Goal: Book appointment/travel/reservation

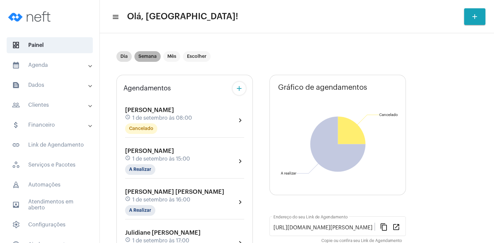
click at [145, 58] on mat-chip "Semana" at bounding box center [148, 56] width 26 height 11
click at [47, 107] on mat-panel-title "people_outline Clientes" at bounding box center [50, 105] width 77 height 8
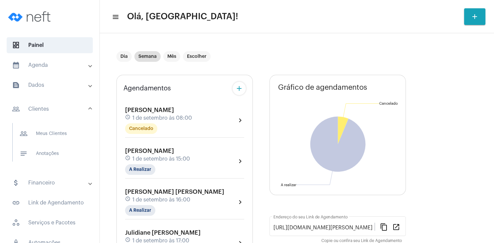
click at [172, 110] on span "[PERSON_NAME]" at bounding box center [149, 110] width 49 height 6
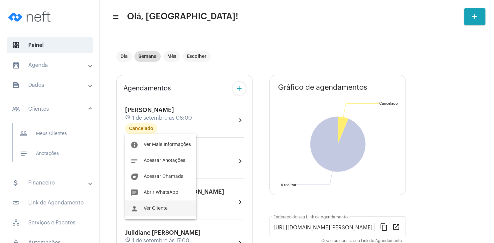
click at [163, 212] on button "person Ver Cliente" at bounding box center [160, 209] width 71 height 16
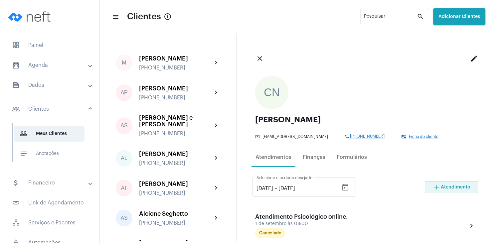
click at [442, 189] on span "Atendimento" at bounding box center [456, 187] width 30 height 5
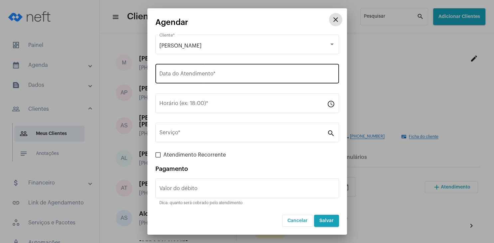
click at [179, 74] on input "Data do Atendimento *" at bounding box center [248, 75] width 176 height 6
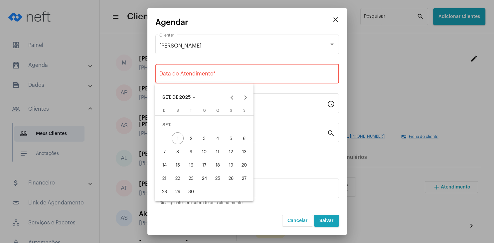
click at [188, 135] on div "2" at bounding box center [191, 139] width 12 height 12
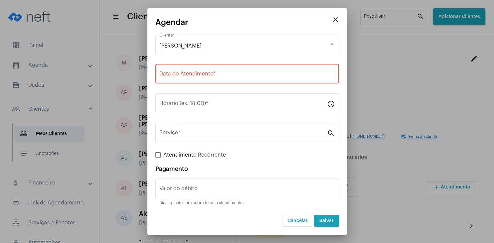
type input "[DATE]"
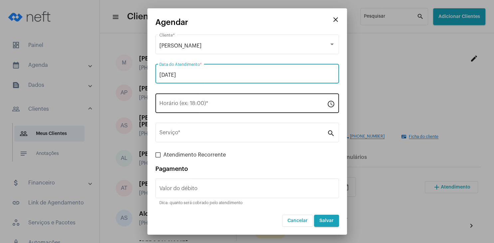
click at [183, 104] on input "Horário (ex: 18:00) *" at bounding box center [244, 105] width 168 height 6
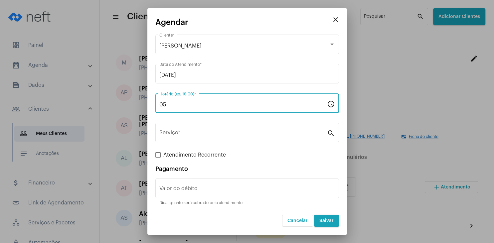
type input "0"
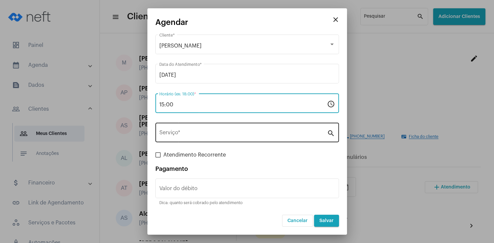
type input "15:00"
click at [181, 131] on div "Serviço *" at bounding box center [244, 132] width 168 height 21
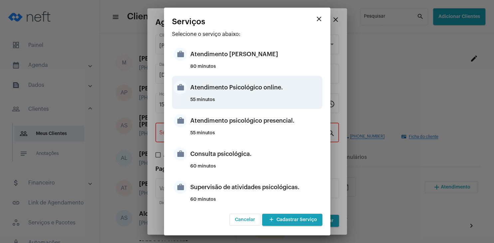
click at [255, 96] on div "Atendimento Psicológico online." at bounding box center [255, 88] width 131 height 20
type input "Atendimento Psicológico online."
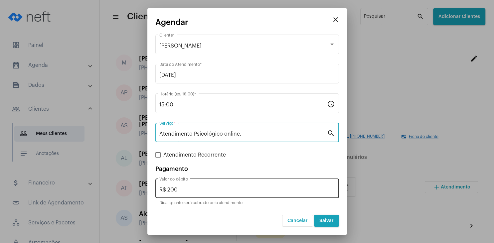
click at [196, 196] on div "R$ 200 Valor do débito" at bounding box center [248, 187] width 176 height 21
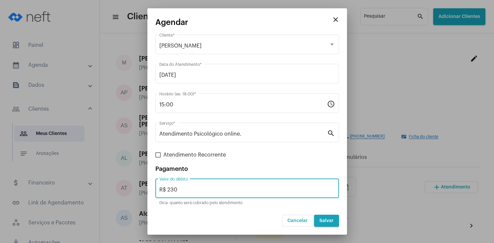
type input "R$ 230"
click at [326, 220] on span "Salvar" at bounding box center [327, 221] width 14 height 5
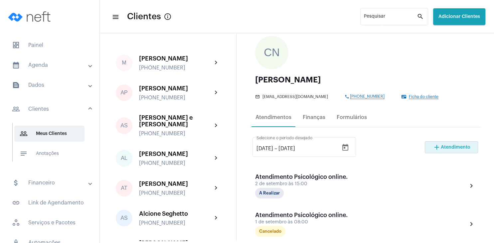
scroll to position [64, 0]
